Goal: Task Accomplishment & Management: Manage account settings

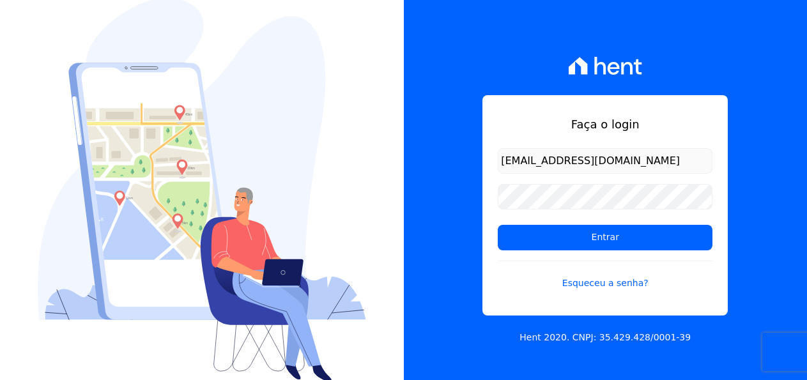
type input "[EMAIL_ADDRESS][DOMAIN_NAME]"
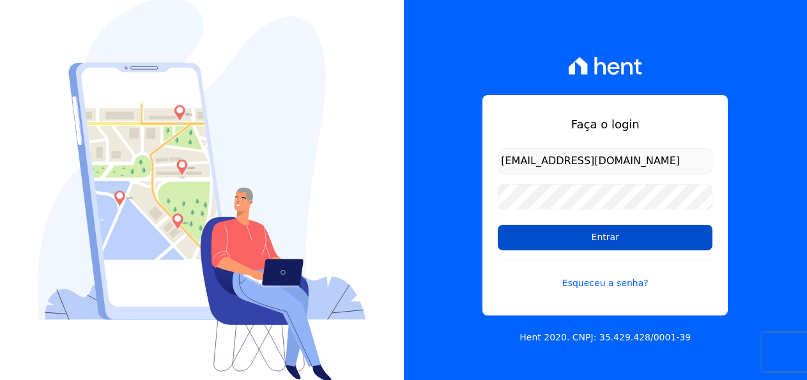
click at [552, 233] on input "Entrar" at bounding box center [605, 238] width 215 height 26
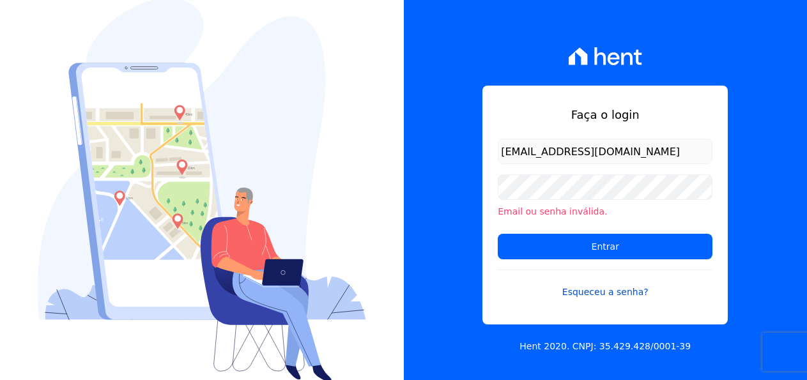
click at [604, 292] on link "Esqueceu a senha?" at bounding box center [605, 284] width 215 height 29
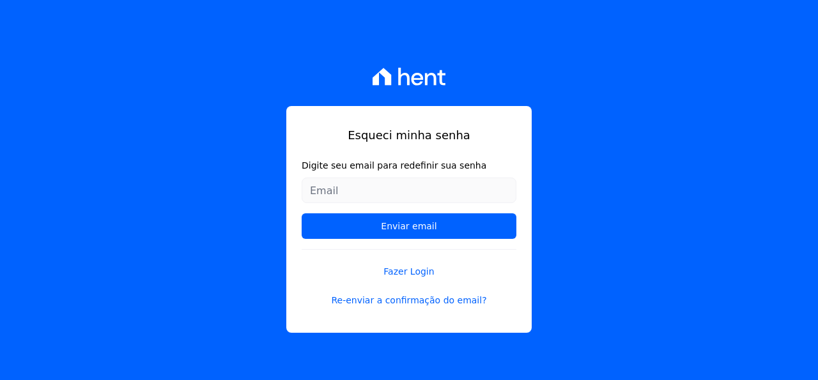
click at [370, 192] on input "Digite seu email para redefinir sua senha" at bounding box center [408, 191] width 215 height 26
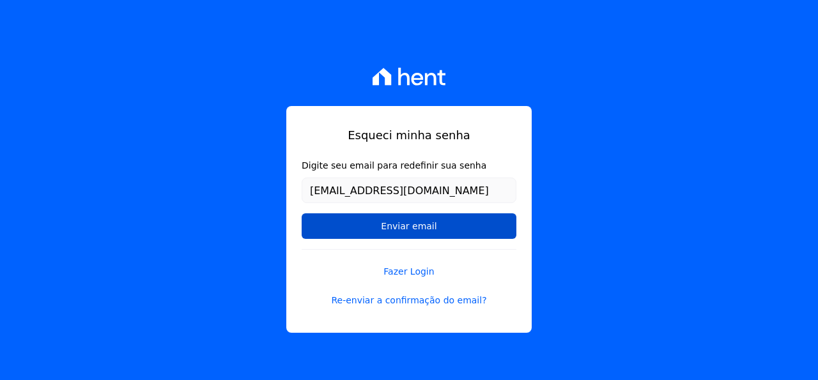
type input "[EMAIL_ADDRESS][DOMAIN_NAME]"
click at [392, 227] on input "Enviar email" at bounding box center [408, 226] width 215 height 26
click at [407, 227] on input "Enviar email" at bounding box center [408, 226] width 215 height 26
